Goal: Check status: Check status

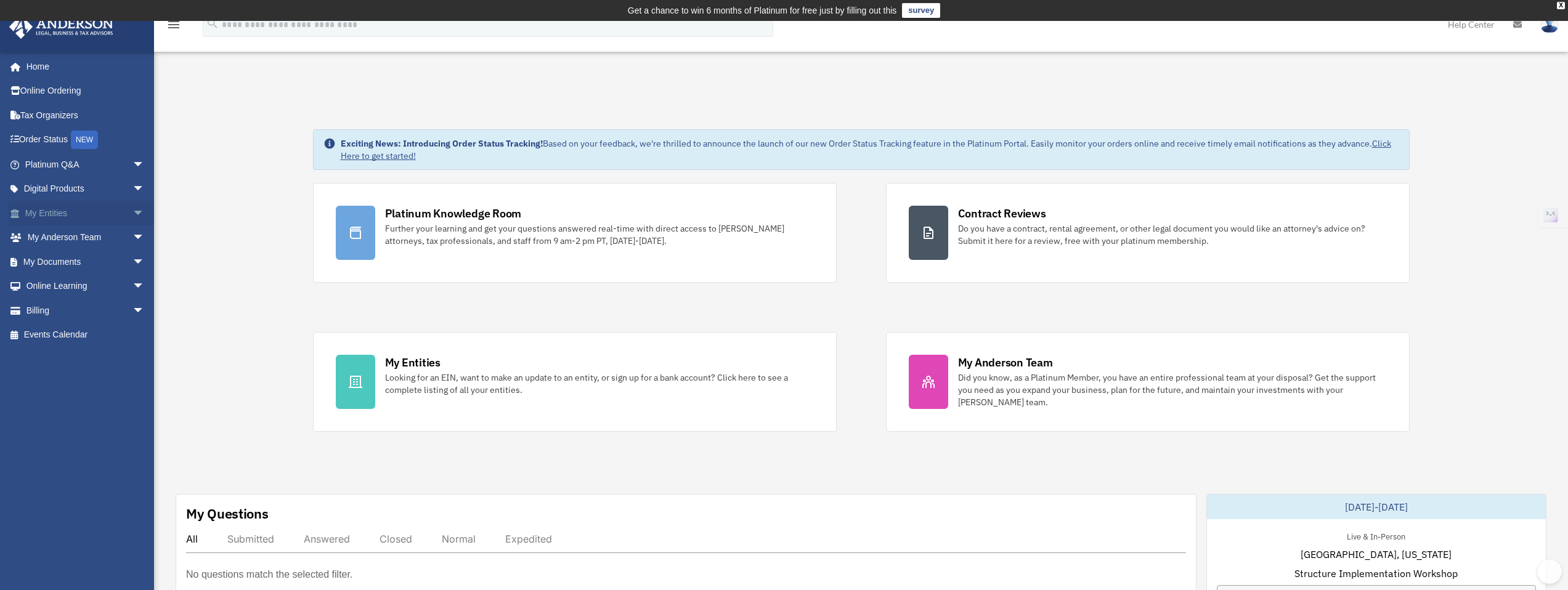
click at [58, 210] on link "My Entities arrow_drop_down" at bounding box center [86, 213] width 155 height 24
click at [133, 209] on span "arrow_drop_down" at bounding box center [145, 213] width 24 height 25
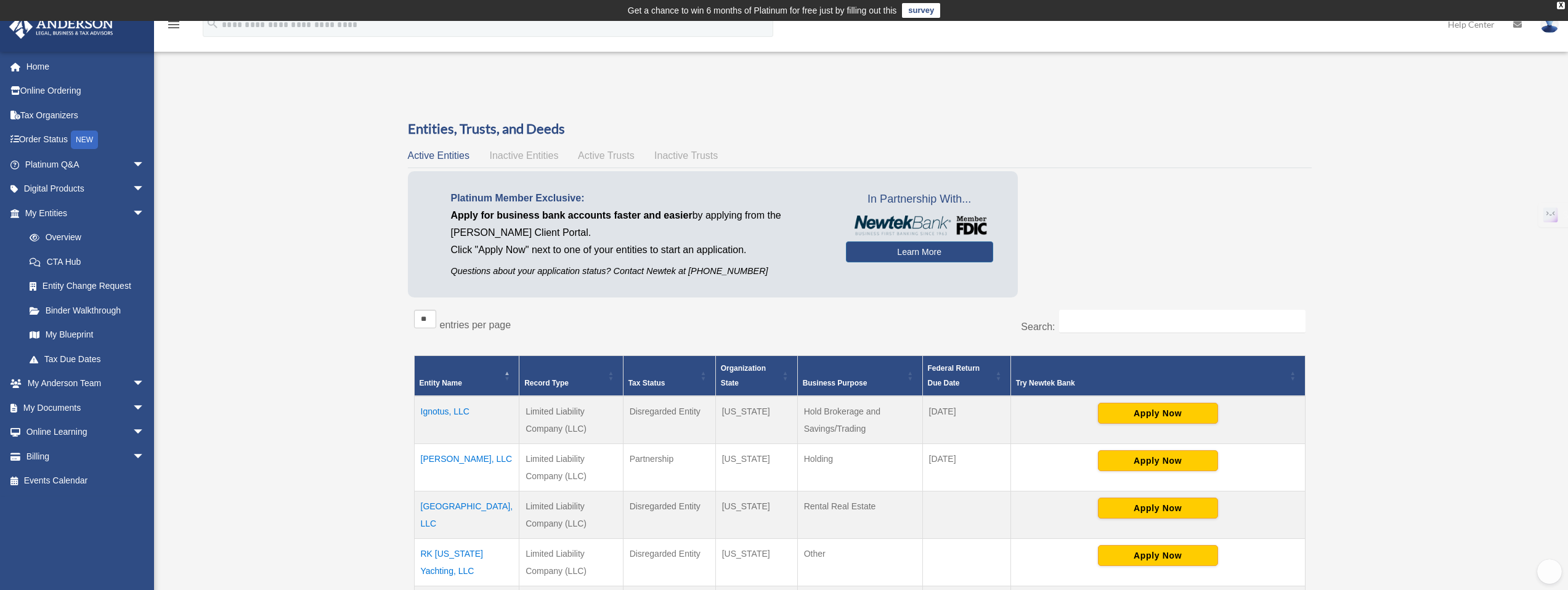
click at [542, 158] on span "Inactive Entities" at bounding box center [523, 155] width 69 height 11
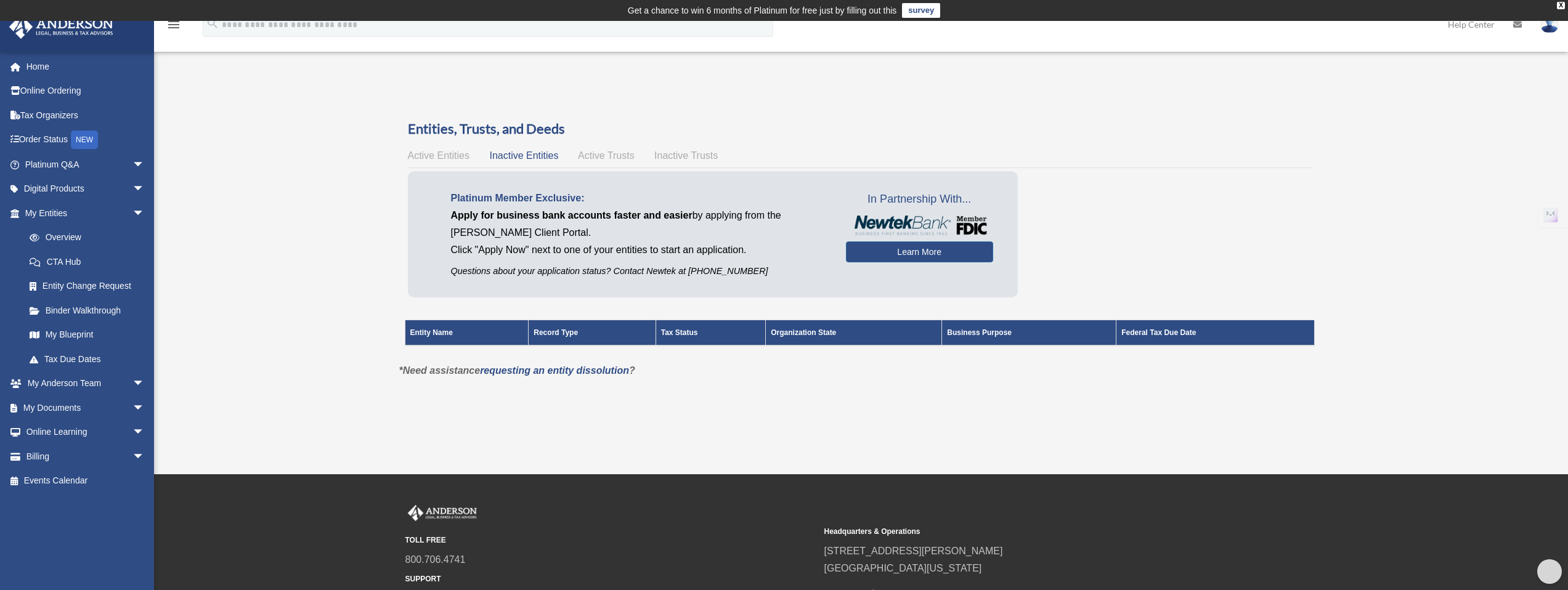
click at [589, 155] on span "Active Trusts" at bounding box center [606, 155] width 57 height 11
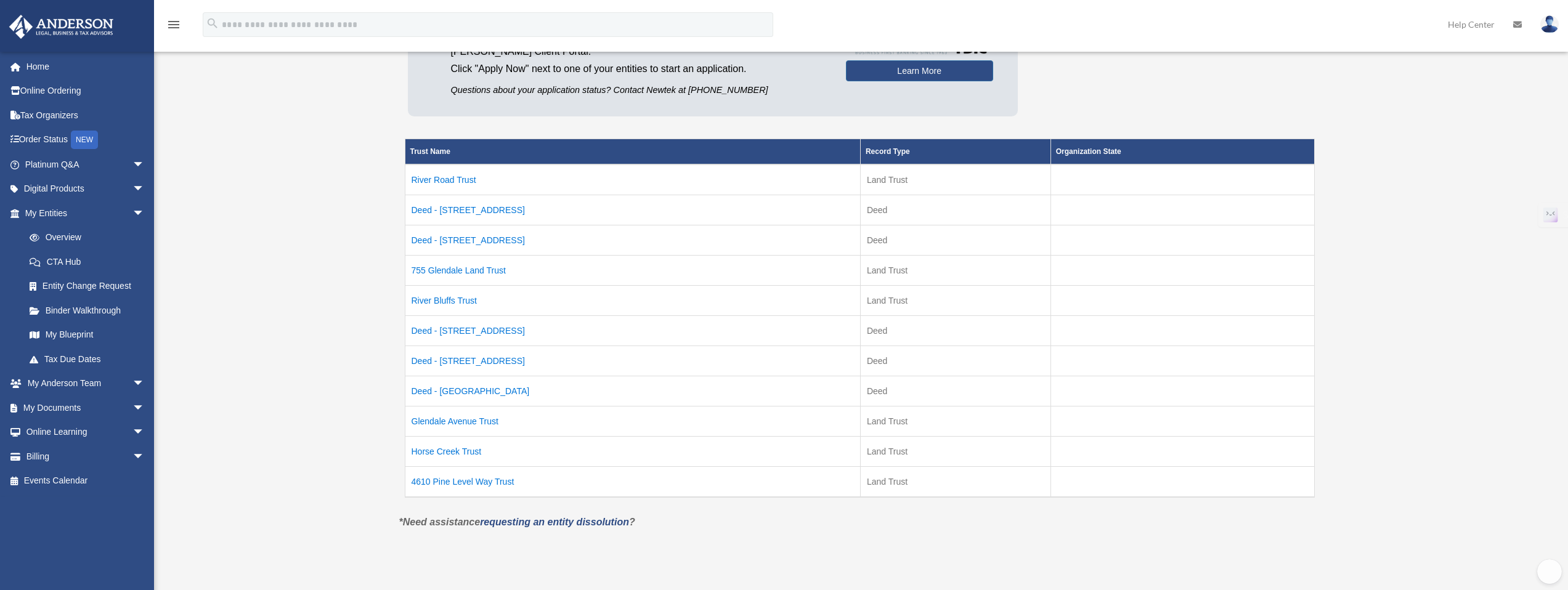
scroll to position [193, 0]
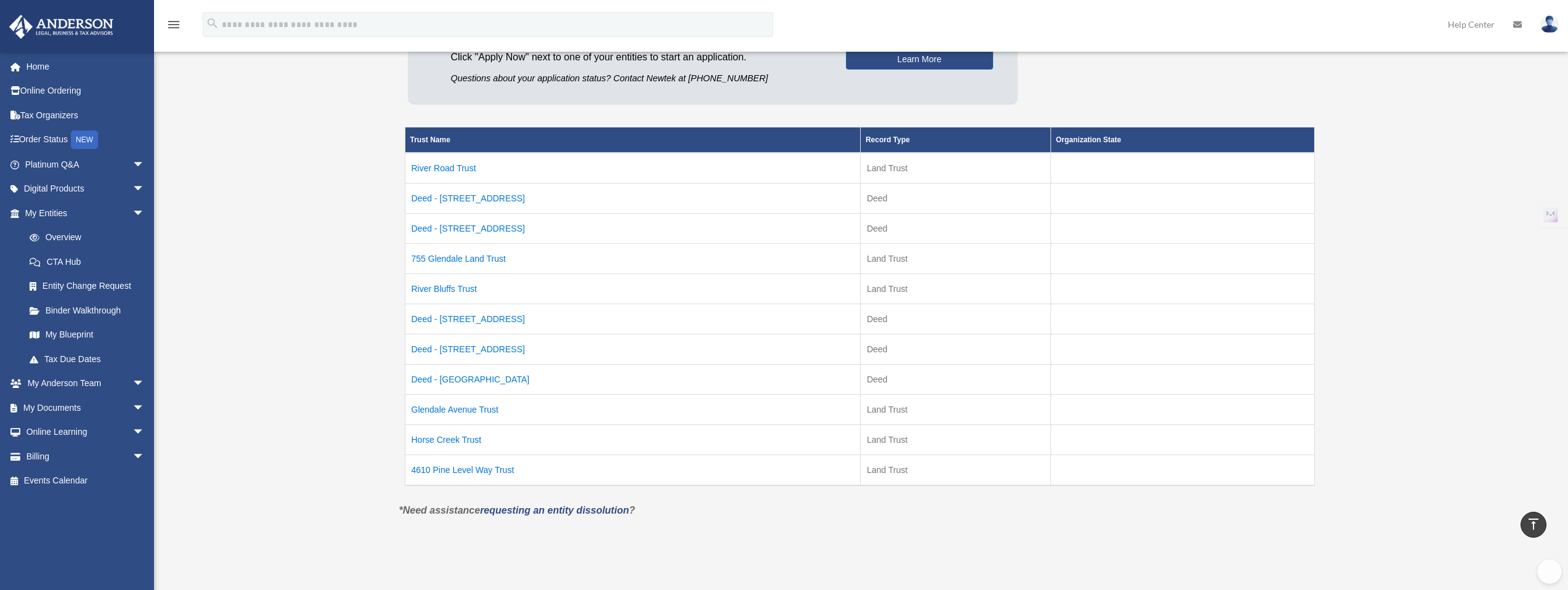
click at [470, 441] on td "Horse Creek Trust" at bounding box center [632, 439] width 455 height 30
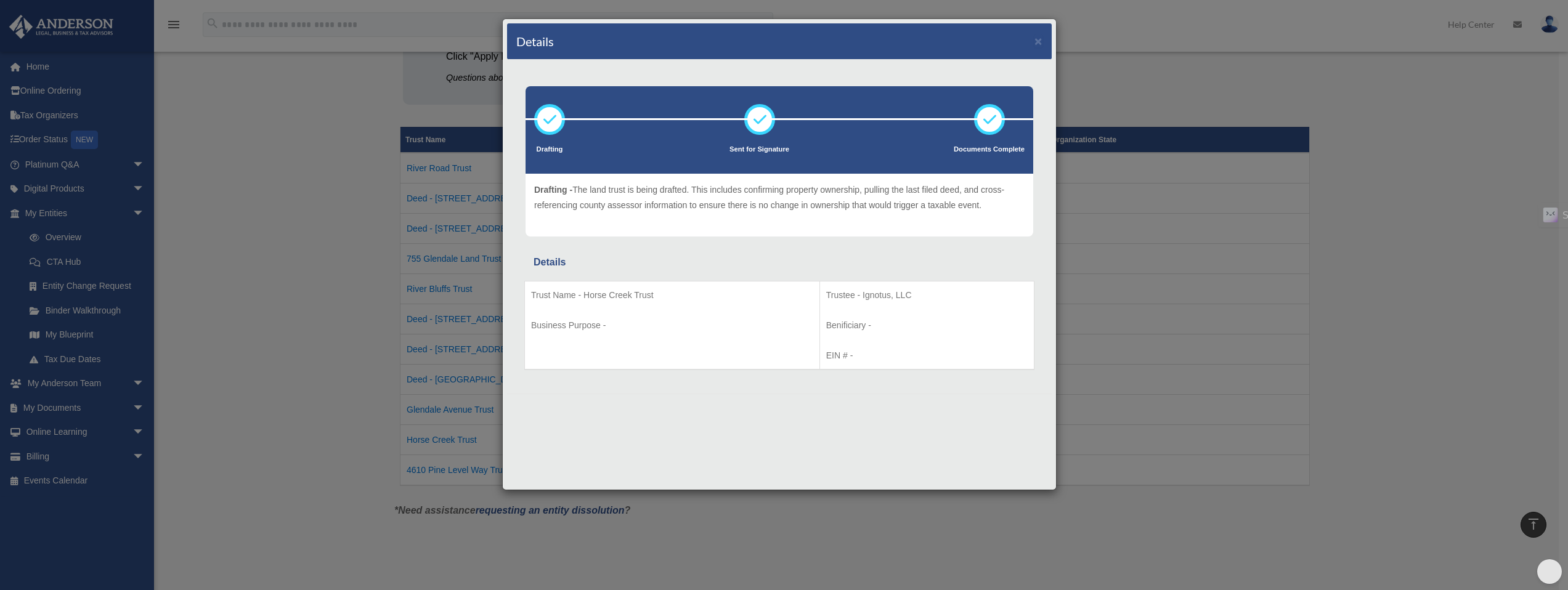
click at [305, 214] on div "Details × Drafting Sent for Signature" at bounding box center [784, 295] width 1568 height 590
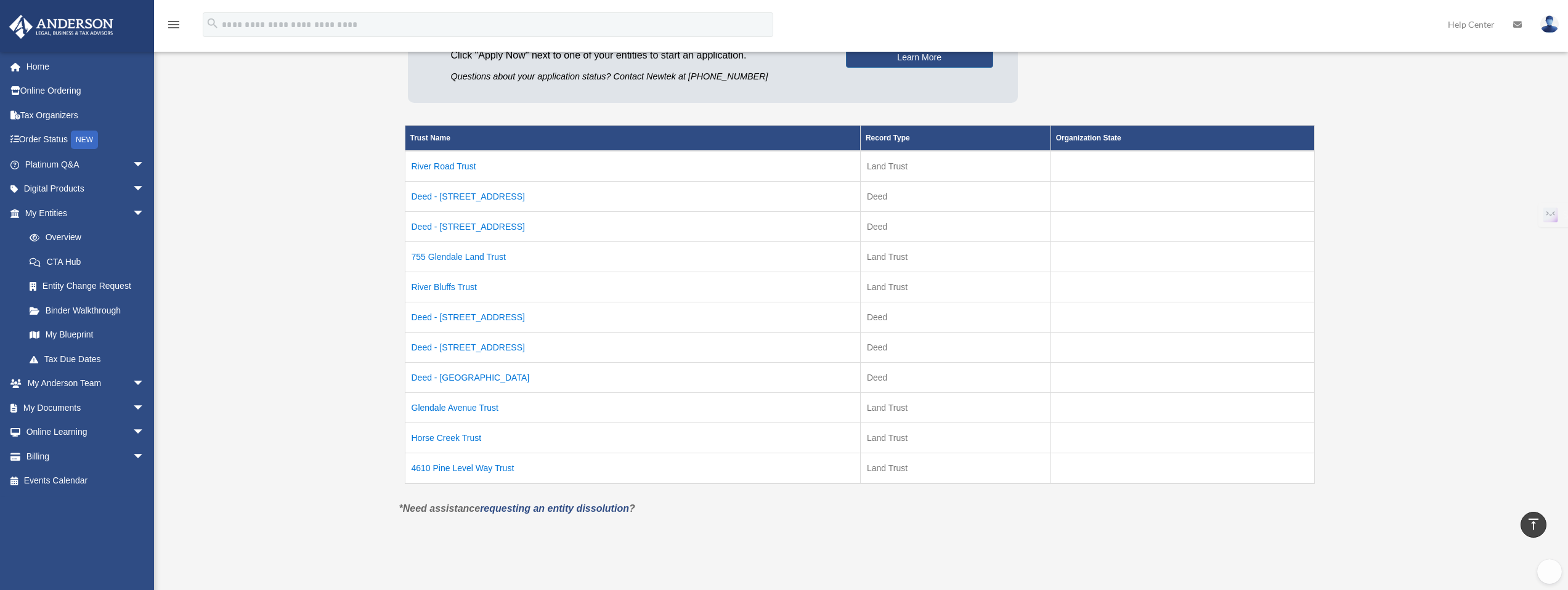
scroll to position [0, 0]
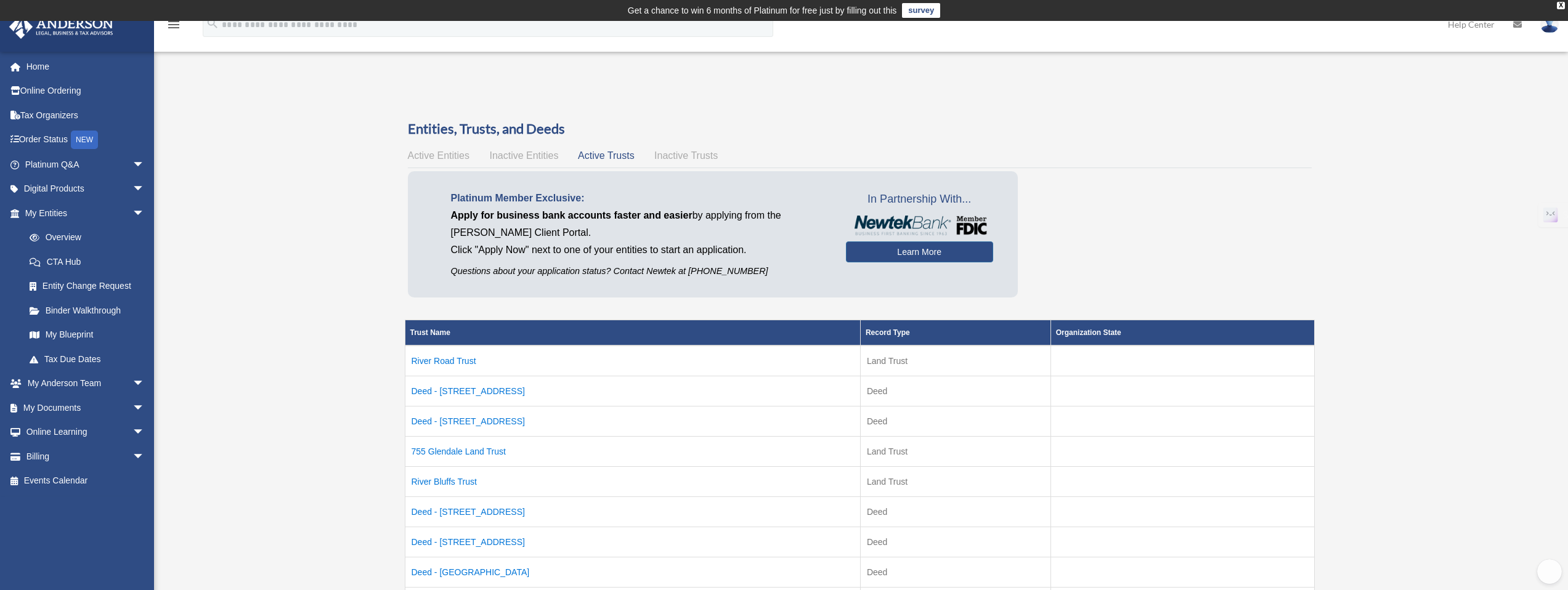
click at [681, 153] on span "Inactive Trusts" at bounding box center [686, 155] width 63 height 11
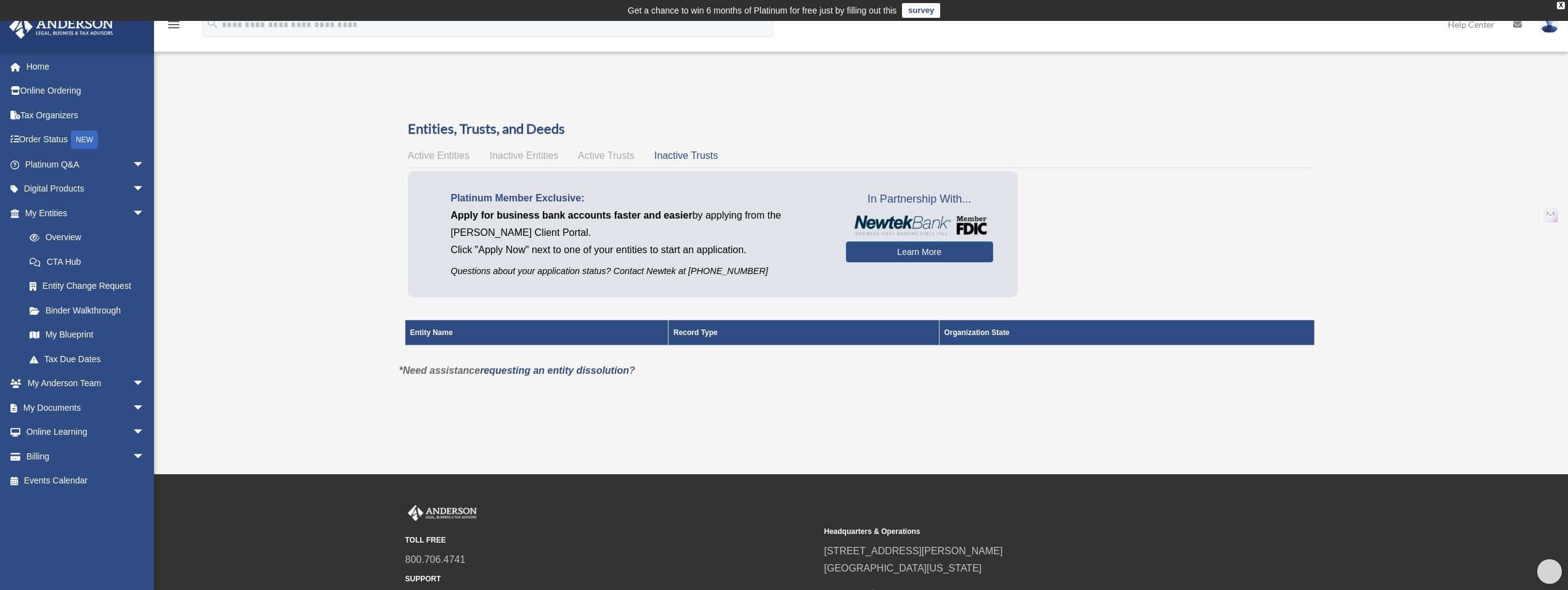
click at [620, 152] on span "Active Trusts" at bounding box center [606, 155] width 57 height 11
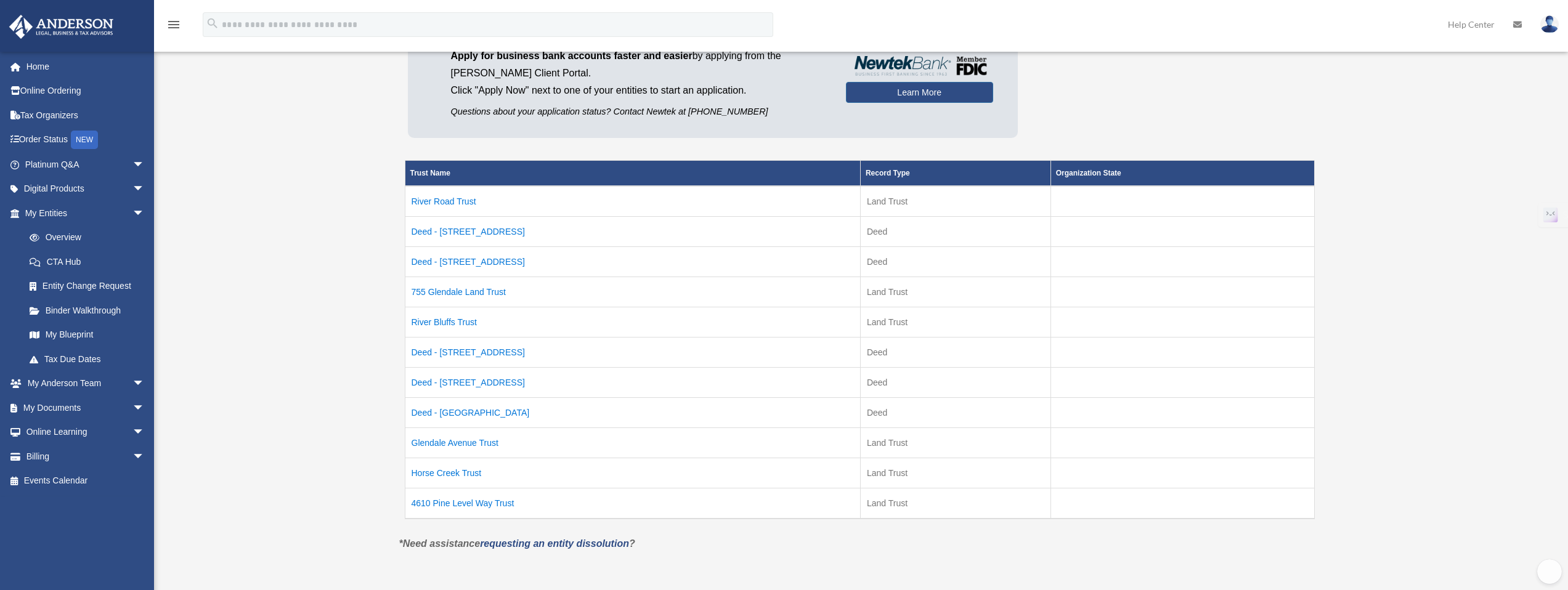
scroll to position [185, 0]
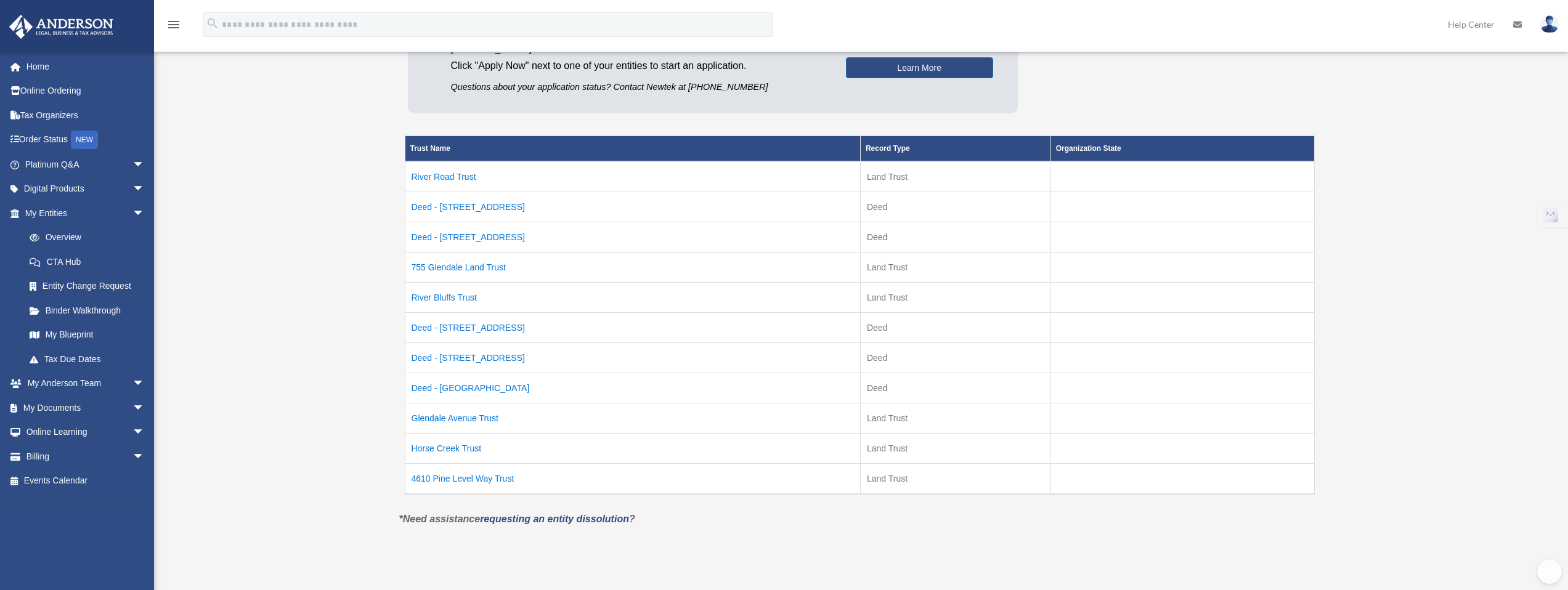
click at [499, 478] on td "4610 Pine Level Way Trust" at bounding box center [632, 479] width 455 height 31
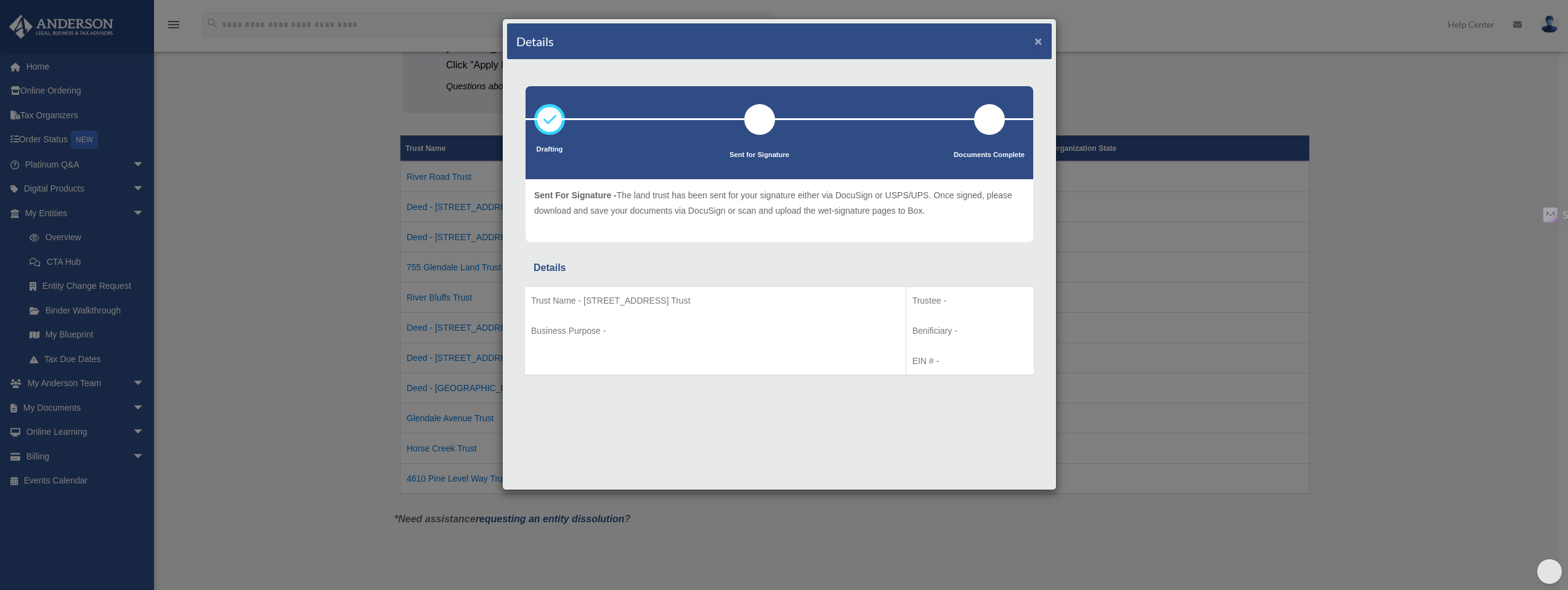
click at [1036, 42] on button "×" at bounding box center [1039, 41] width 8 height 13
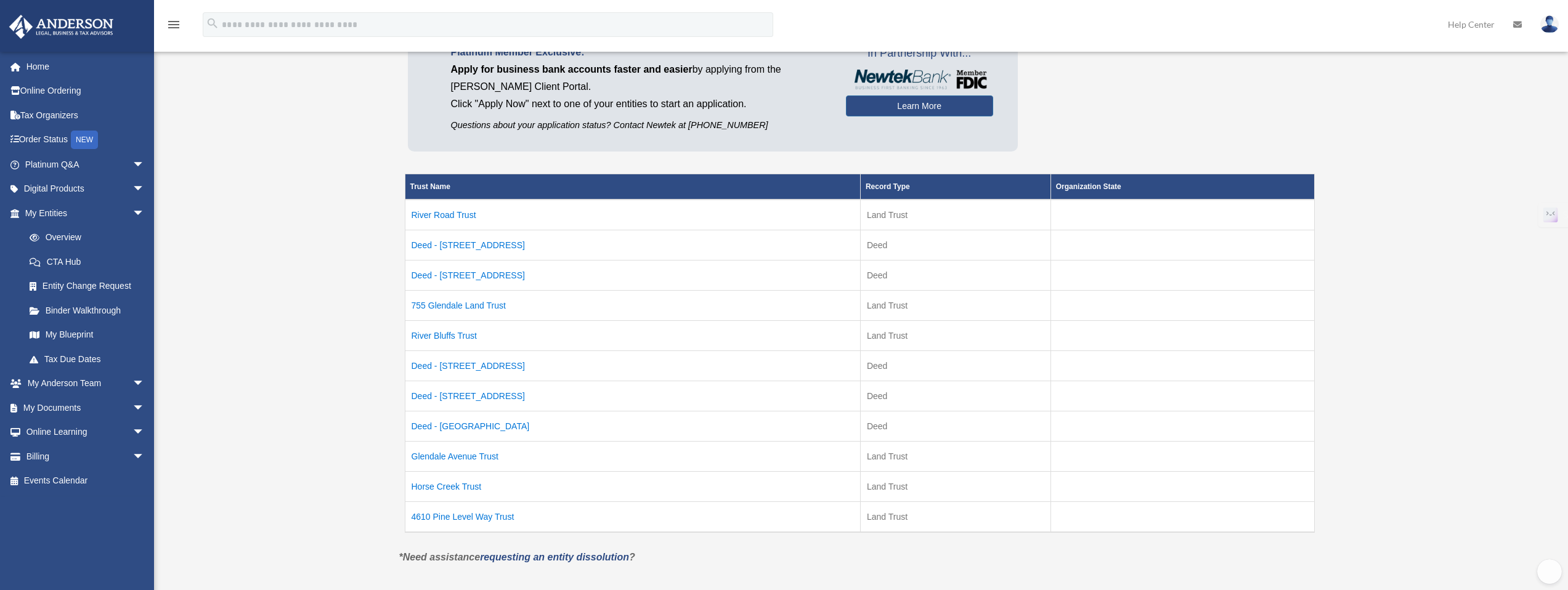
scroll to position [148, 0]
